Goal: Task Accomplishment & Management: Complete application form

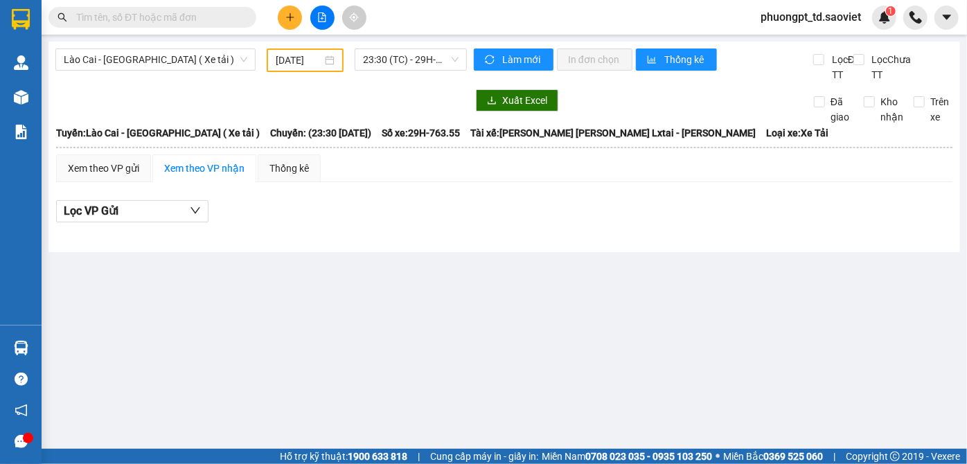
click at [150, 17] on input "text" at bounding box center [158, 17] width 164 height 15
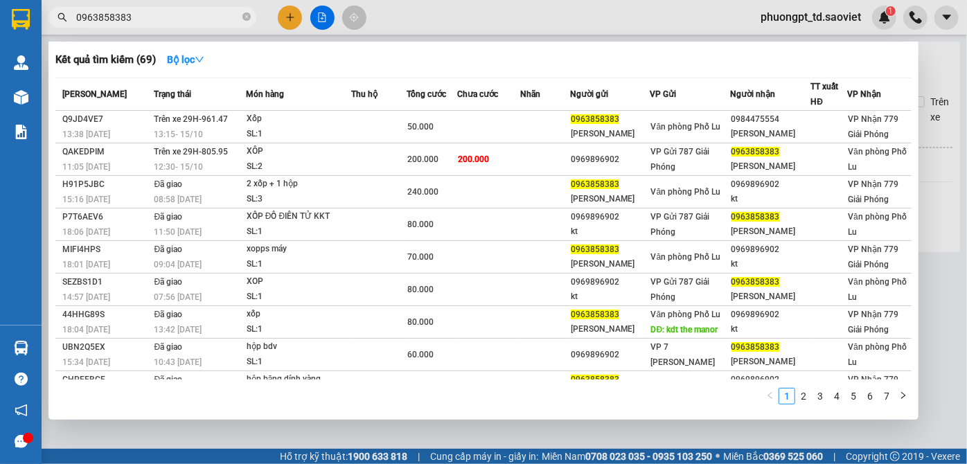
type input "0963858383"
click at [247, 17] on icon "close-circle" at bounding box center [247, 16] width 8 height 8
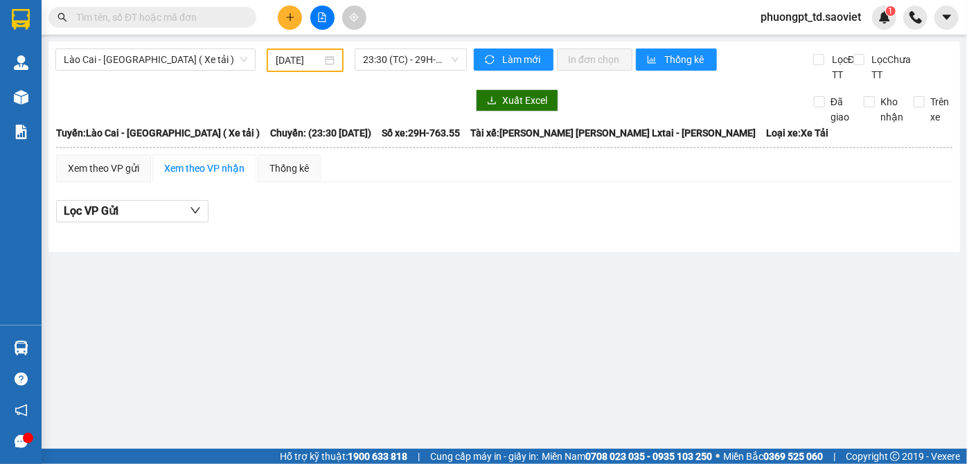
click at [190, 15] on input "text" at bounding box center [158, 17] width 164 height 15
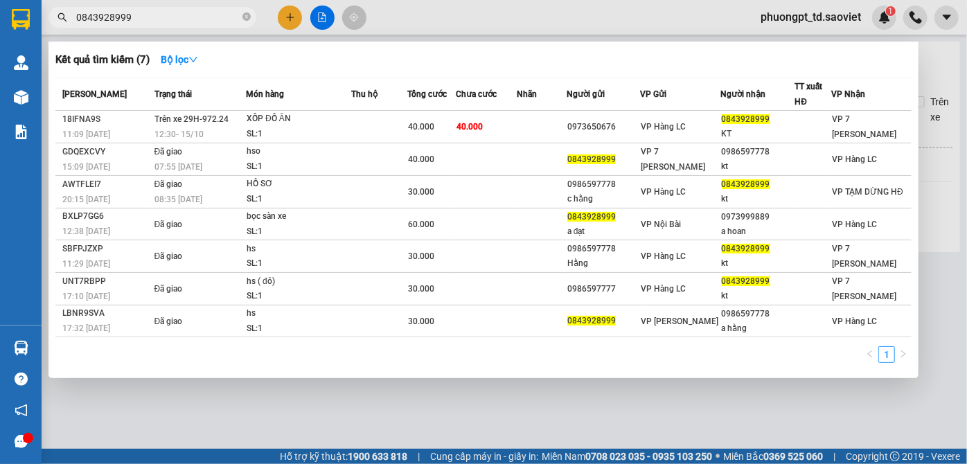
type input "0843928999"
click at [248, 15] on icon "close-circle" at bounding box center [247, 16] width 8 height 8
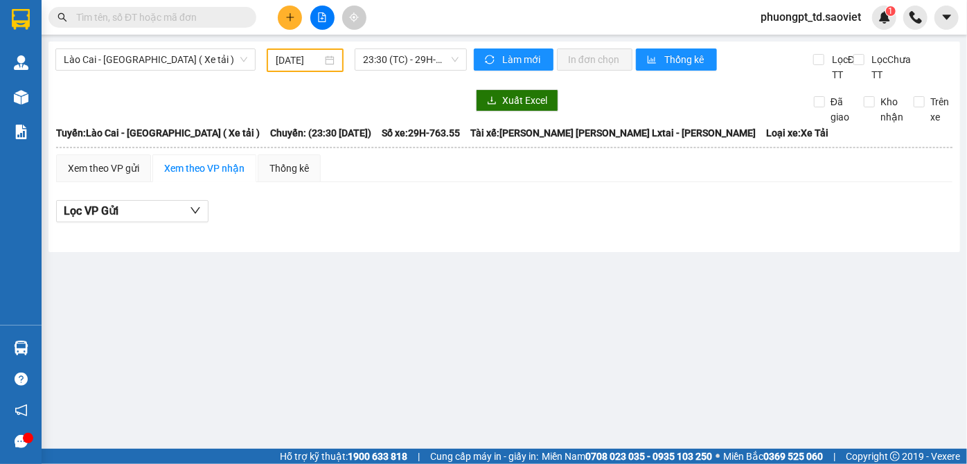
click at [211, 19] on input "text" at bounding box center [158, 17] width 164 height 15
paste input "0373501320"
type input "0373501320"
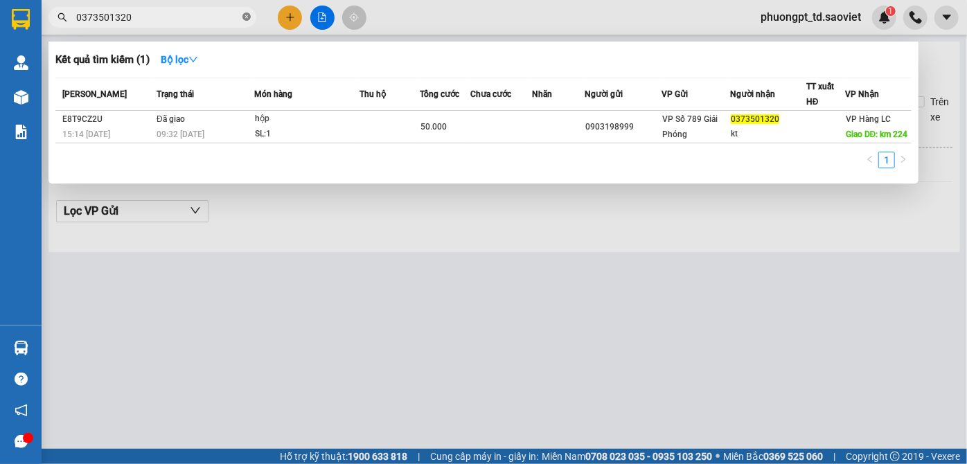
click at [247, 17] on icon "close-circle" at bounding box center [247, 16] width 8 height 8
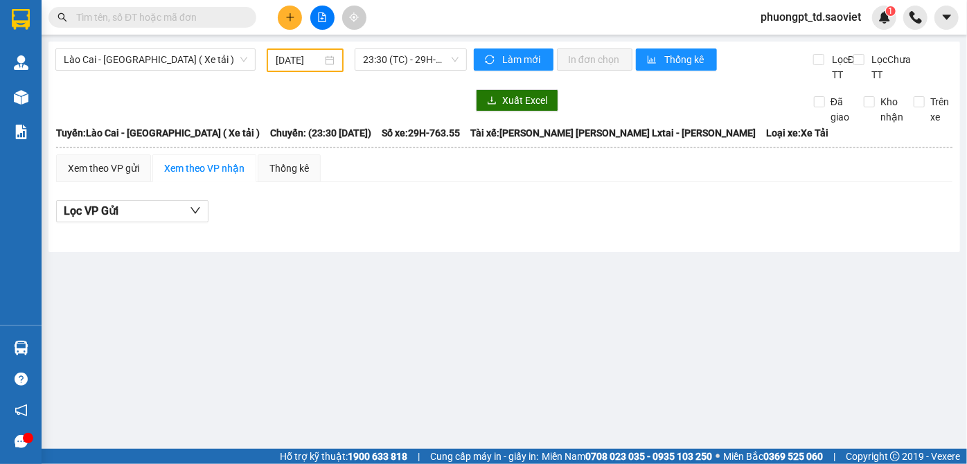
click at [184, 17] on input "text" at bounding box center [158, 17] width 164 height 15
paste input "0373501320"
type input "0373501320"
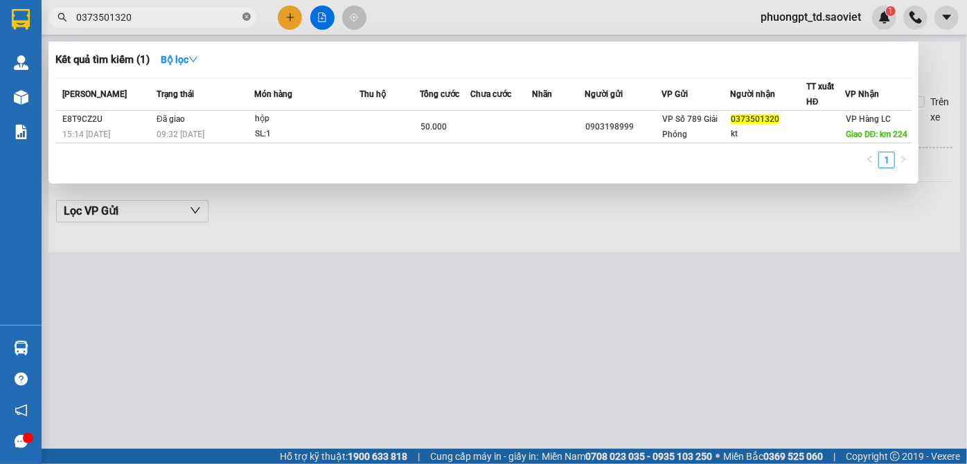
click at [245, 16] on icon "close-circle" at bounding box center [247, 16] width 8 height 8
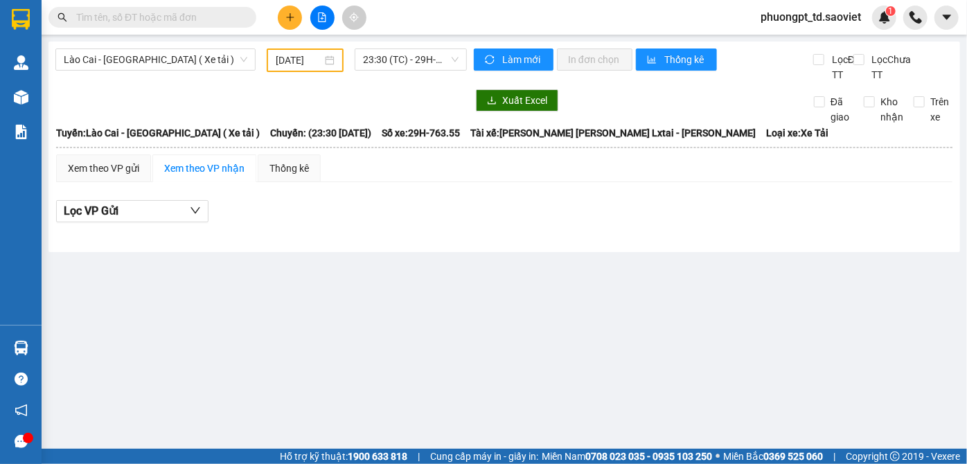
click at [192, 19] on input "text" at bounding box center [158, 17] width 164 height 15
paste input "0358922018"
type input "0358922018"
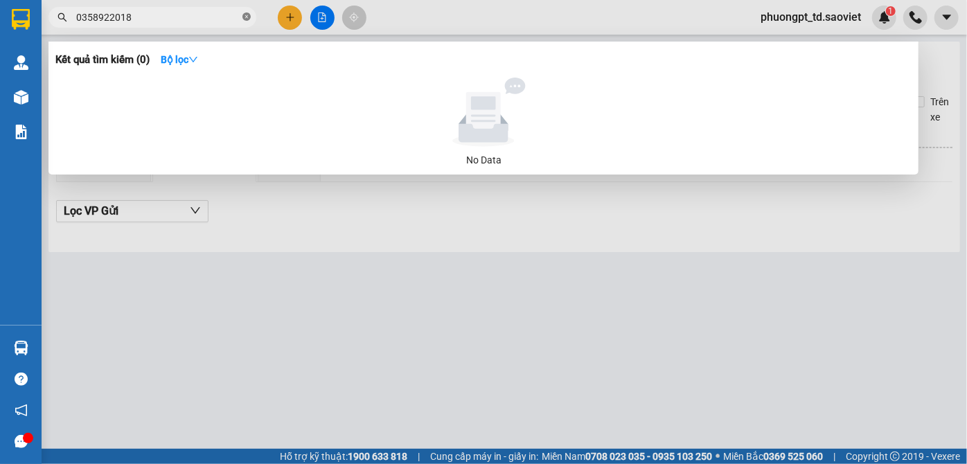
click at [247, 18] on icon "close-circle" at bounding box center [247, 16] width 8 height 8
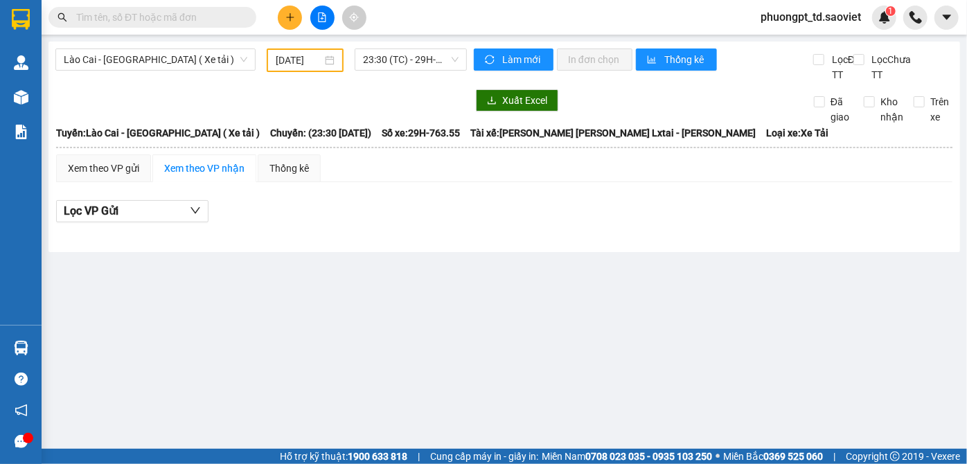
click at [202, 17] on input "text" at bounding box center [158, 17] width 164 height 15
paste input "0326524069"
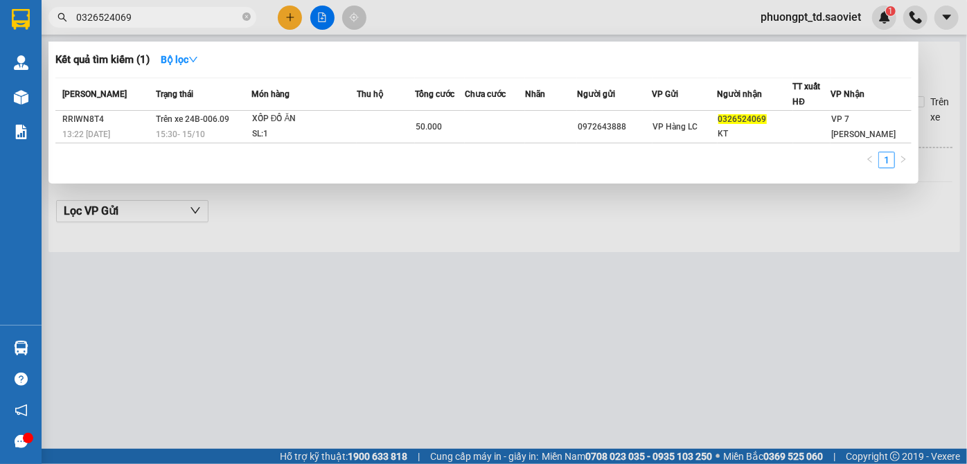
type input "0326524069"
drag, startPoint x: 243, startPoint y: 17, endPoint x: 327, endPoint y: 0, distance: 86.2
click at [244, 18] on icon "close-circle" at bounding box center [247, 16] width 8 height 8
